Goal: Book appointment/travel/reservation

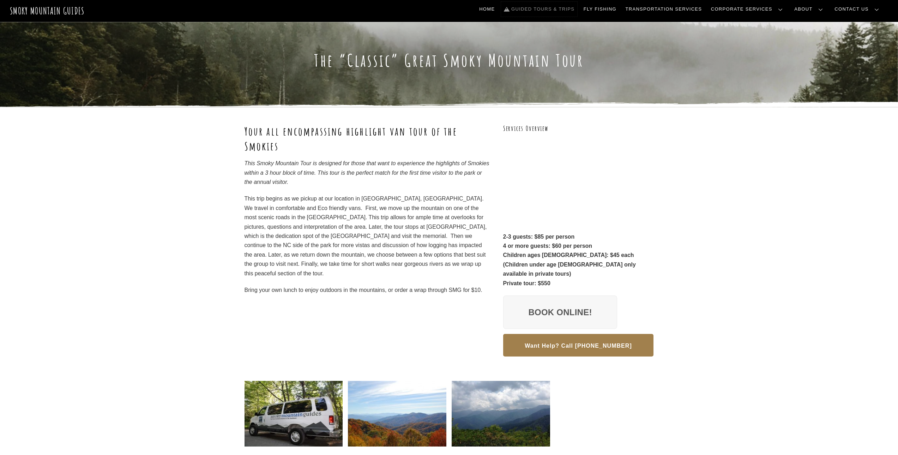
click at [578, 10] on link "Guided Tours & Trips" at bounding box center [539, 9] width 76 height 15
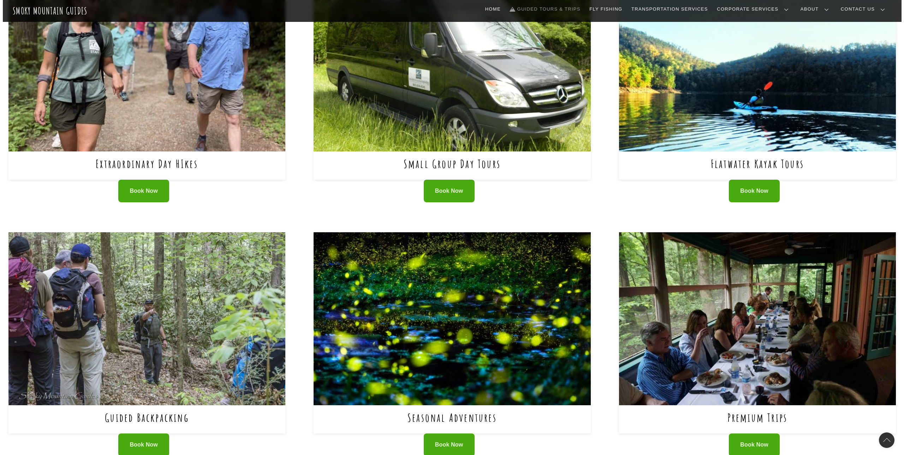
scroll to position [318, 0]
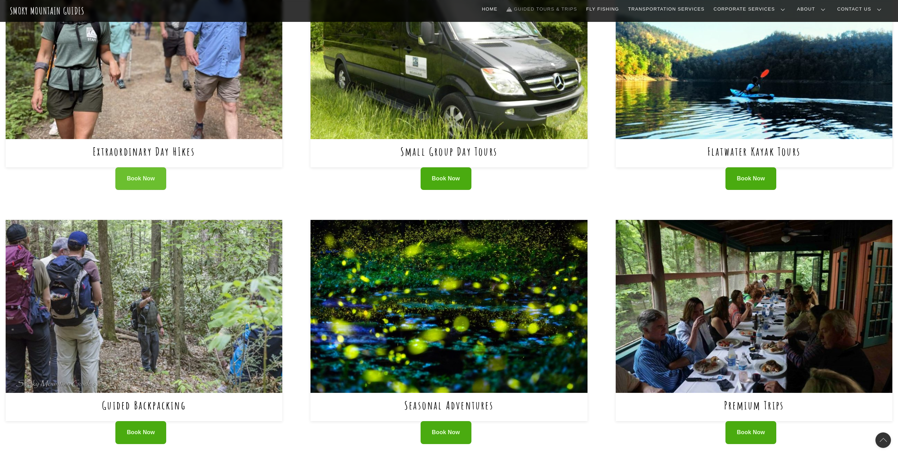
click at [138, 172] on link "Book Now" at bounding box center [140, 178] width 51 height 23
click at [170, 85] on img at bounding box center [144, 52] width 277 height 173
click at [762, 336] on img at bounding box center [754, 306] width 277 height 173
